Goal: Find specific page/section: Find specific page/section

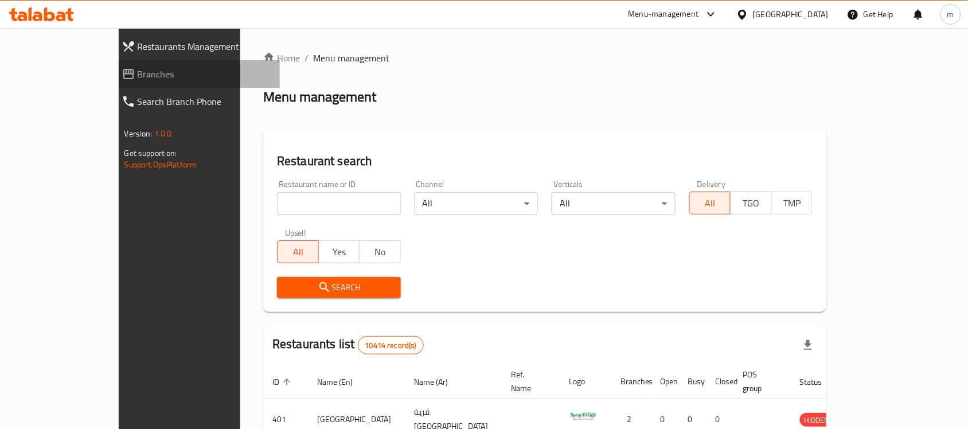
click at [112, 81] on link "Branches" at bounding box center [196, 74] width 168 height 28
click at [138, 69] on span "Branches" at bounding box center [205, 74] width 134 height 14
click at [60, 79] on div at bounding box center [484, 214] width 968 height 429
click at [138, 76] on span "Branches" at bounding box center [205, 74] width 134 height 14
click at [138, 73] on span "Branches" at bounding box center [205, 74] width 134 height 14
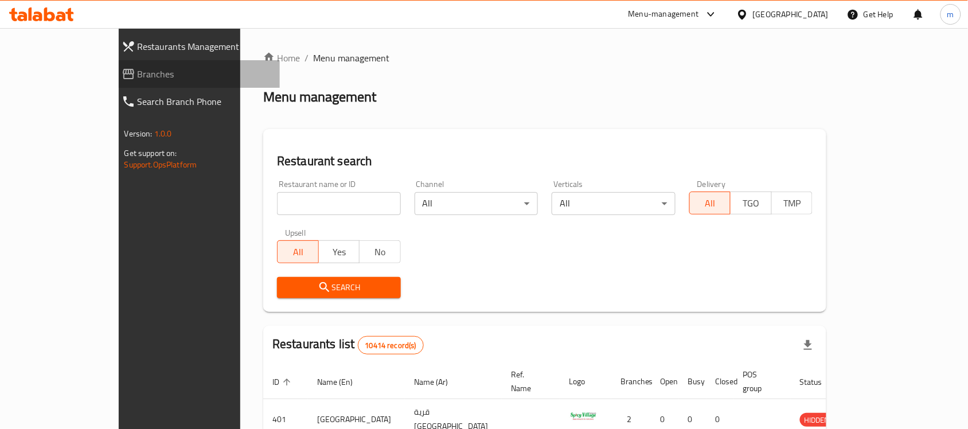
drag, startPoint x: 0, startPoint y: 0, endPoint x: 46, endPoint y: 79, distance: 91.3
click at [138, 79] on span "Branches" at bounding box center [205, 74] width 134 height 14
